Goal: Information Seeking & Learning: Learn about a topic

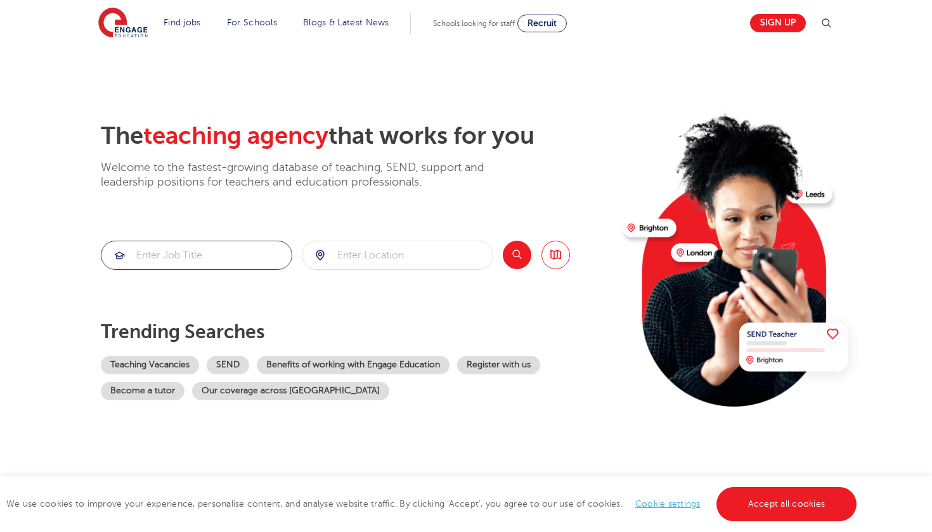
click at [231, 241] on input "search" at bounding box center [196, 255] width 190 height 28
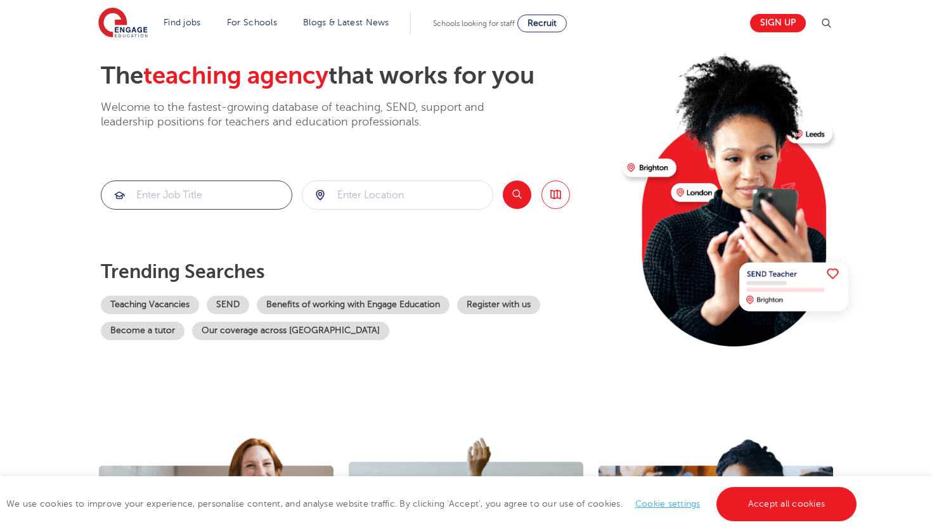
scroll to position [60, 0]
type input "Lecturer"
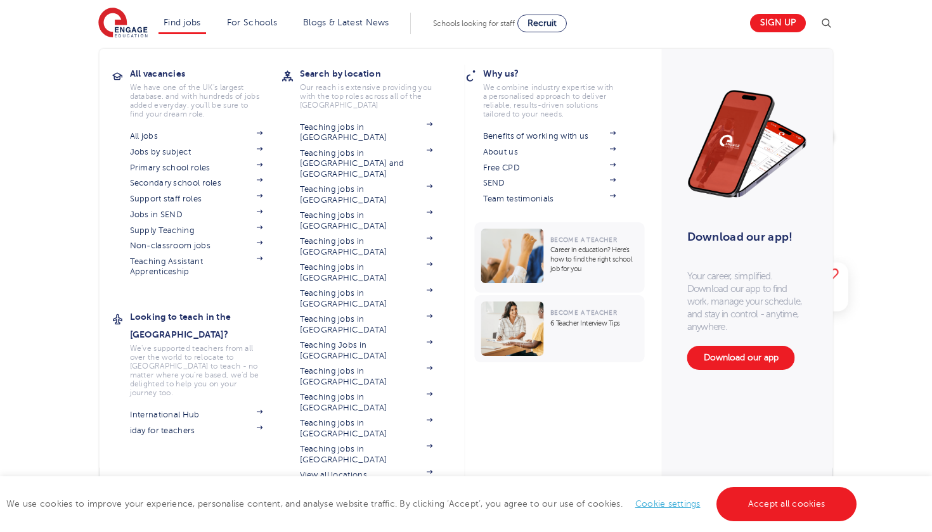
click at [687, 132] on img at bounding box center [747, 144] width 120 height 120
click at [349, 340] on link "Teaching Jobs in [GEOGRAPHIC_DATA]" at bounding box center [366, 350] width 133 height 21
